Goal: Check status

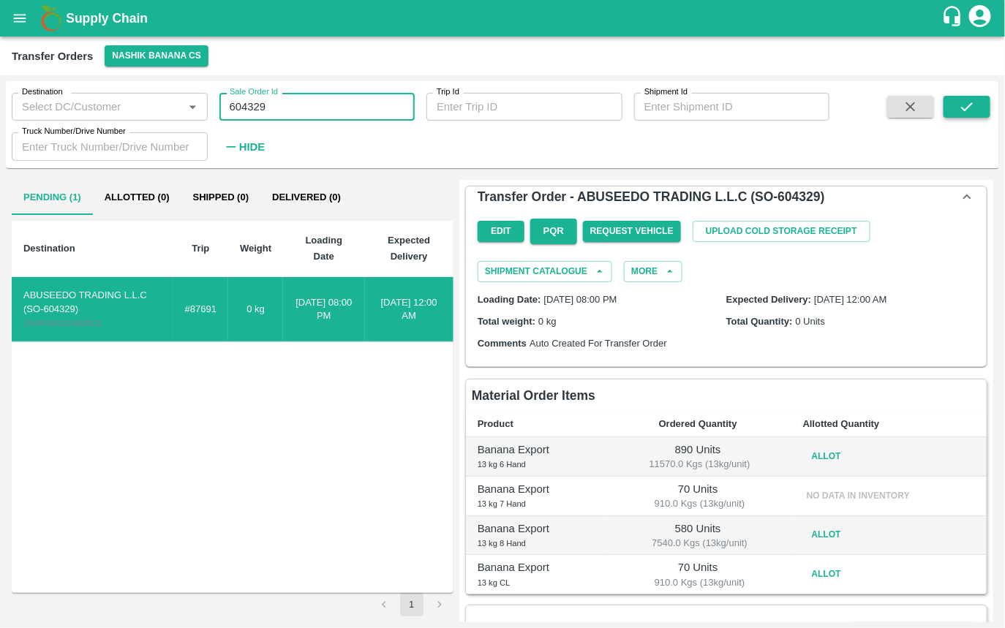
click at [957, 104] on button "submit" at bounding box center [967, 107] width 47 height 22
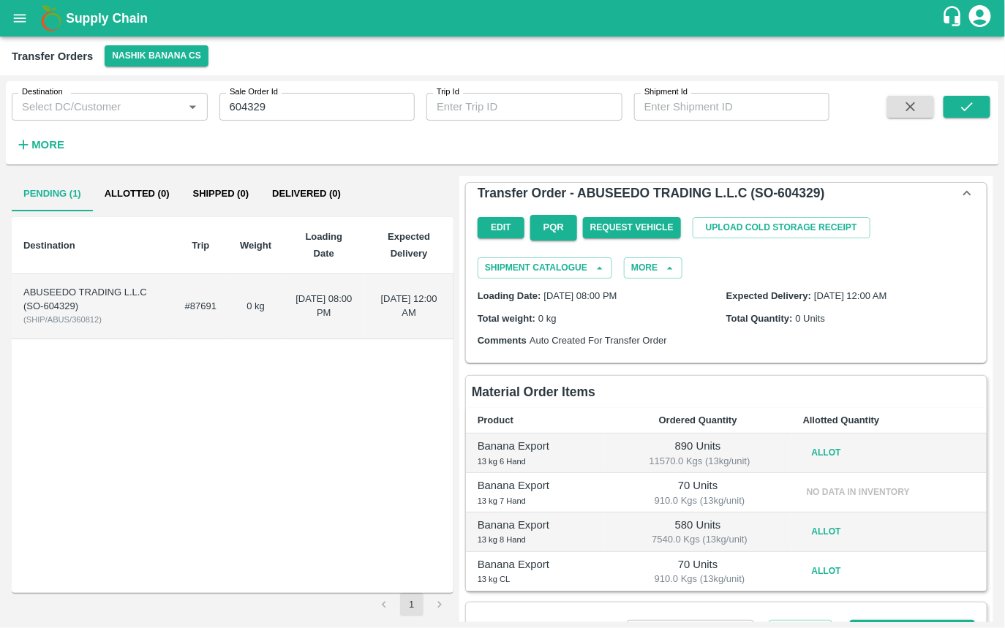
click at [591, 446] on p "Banana Export" at bounding box center [536, 446] width 116 height 16
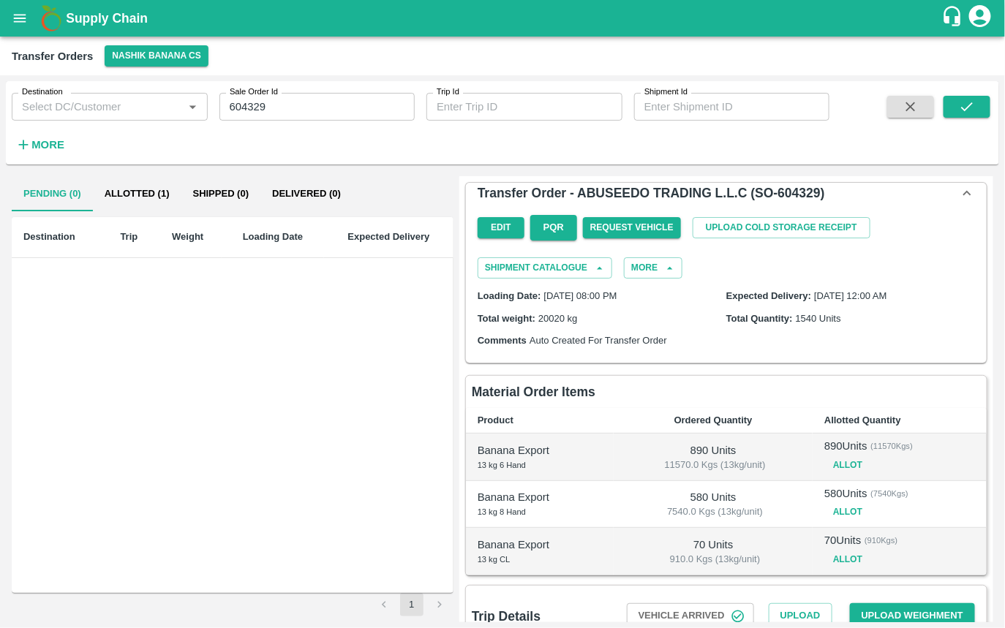
click at [132, 195] on button "Allotted (1)" at bounding box center [137, 193] width 89 height 35
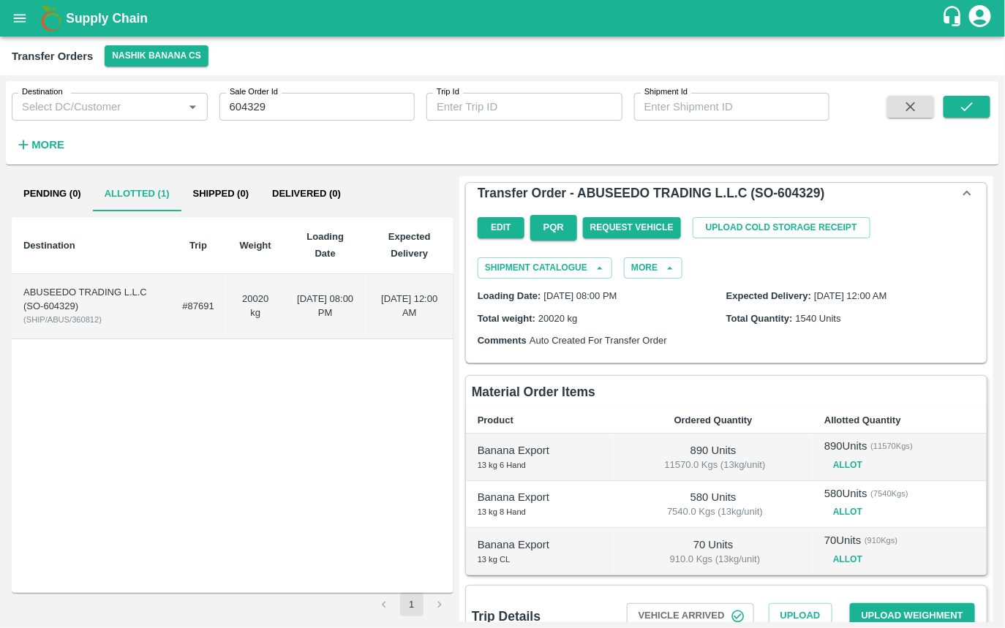
click at [266, 304] on td "20020 kg" at bounding box center [255, 306] width 59 height 65
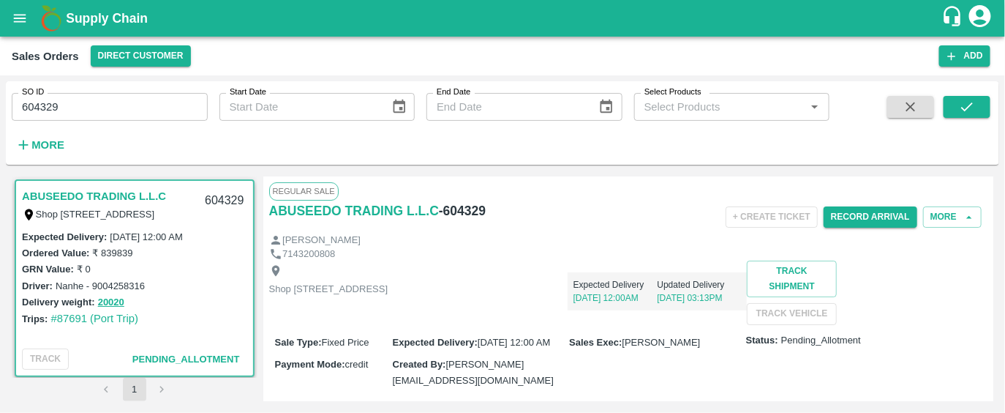
click at [598, 293] on div "Expected Delivery 13 Sep, 12:00AM Updated Delivery 10 Sep, 03:13PM" at bounding box center [567, 285] width 359 height 50
